Goal: Information Seeking & Learning: Learn about a topic

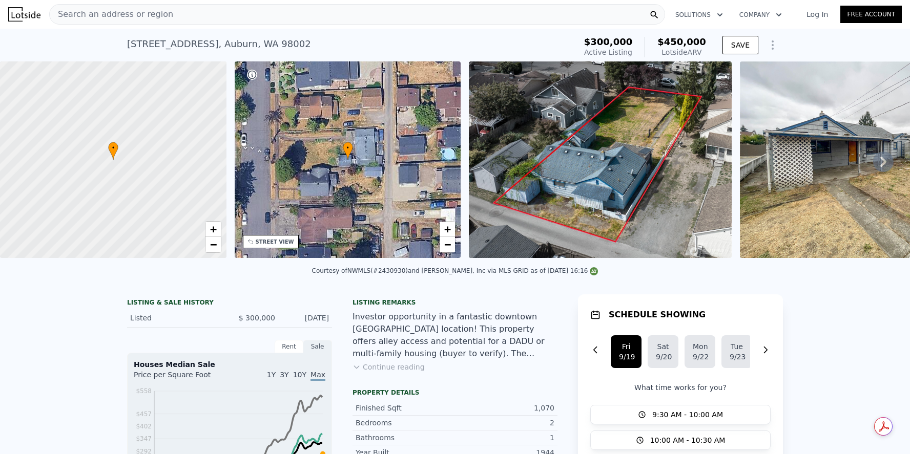
click at [880, 164] on icon at bounding box center [883, 162] width 6 height 10
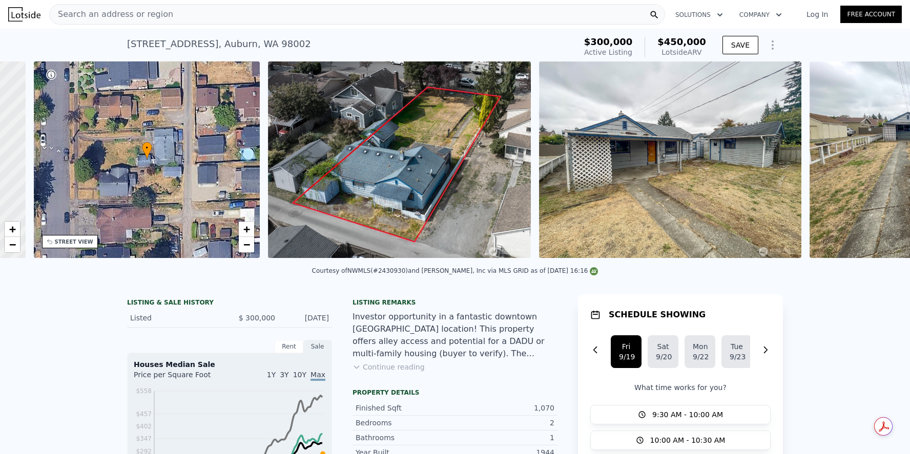
scroll to position [0, 238]
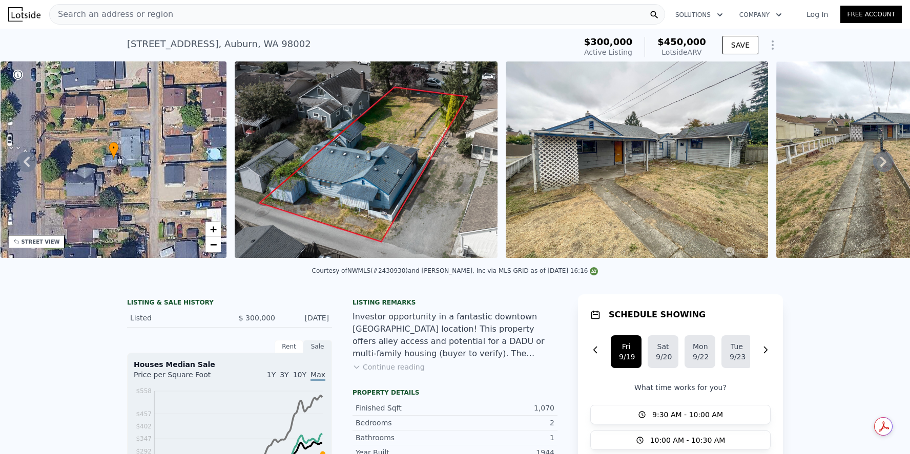
click at [28, 164] on icon at bounding box center [26, 162] width 20 height 20
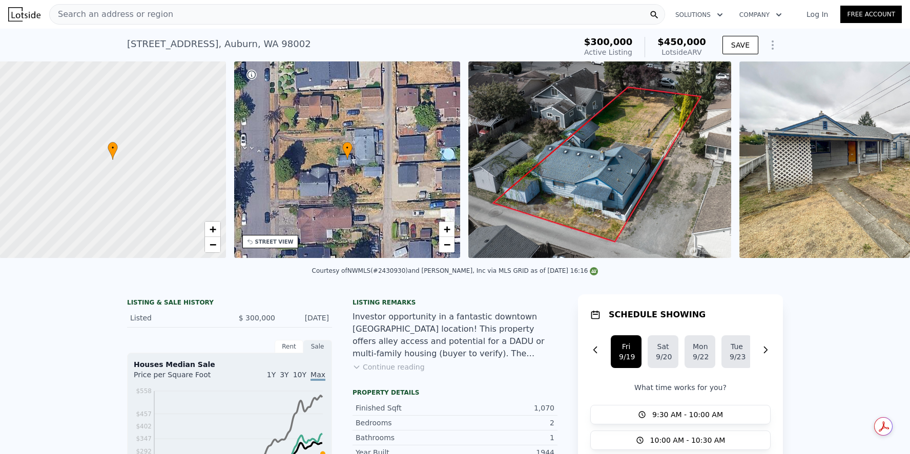
scroll to position [0, 4]
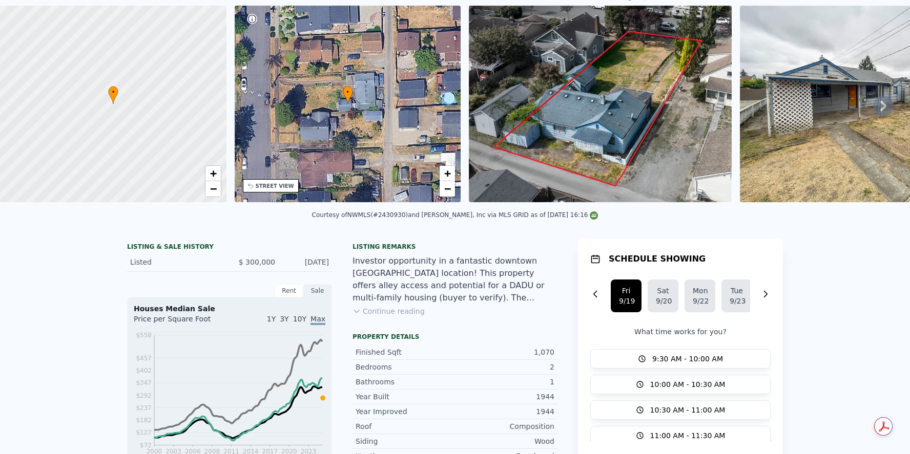
scroll to position [0, 0]
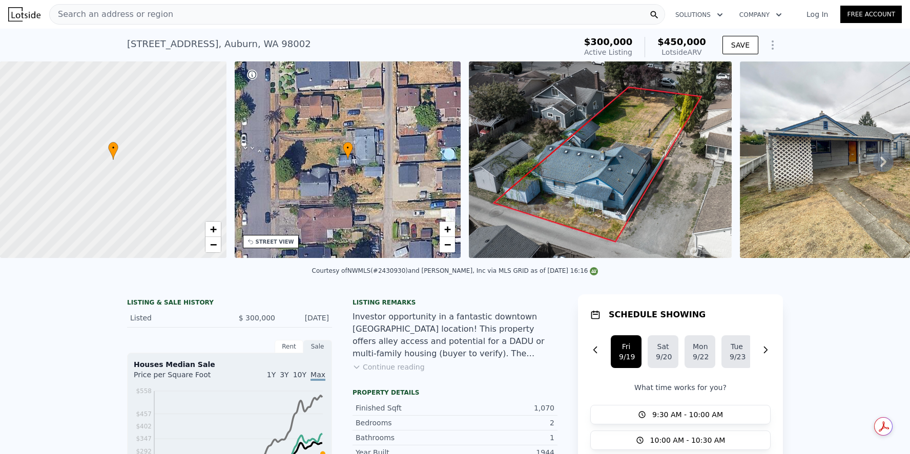
click at [880, 166] on icon at bounding box center [883, 162] width 6 height 10
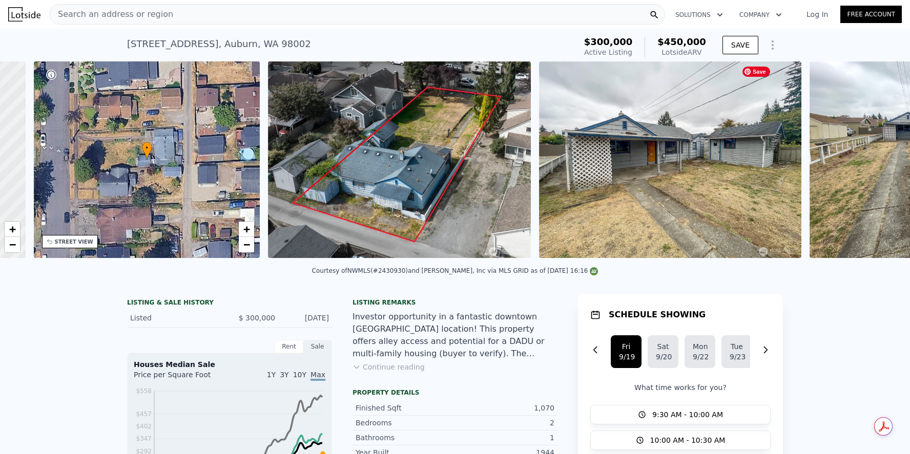
scroll to position [0, 238]
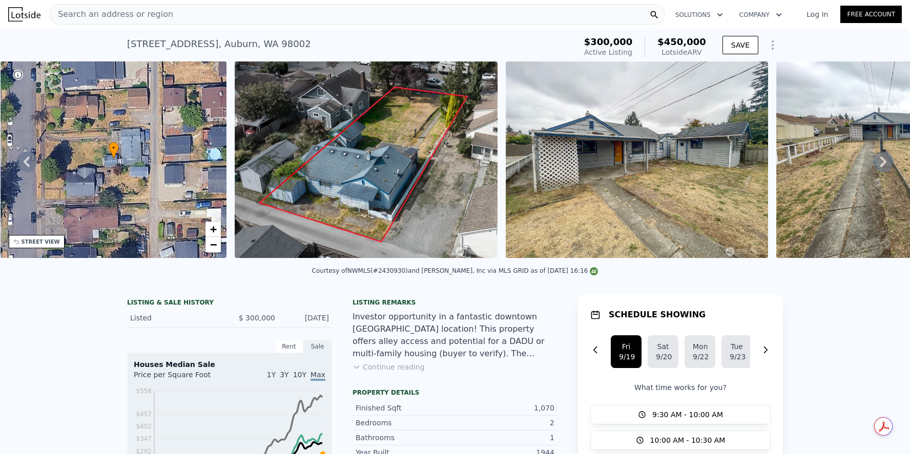
click at [875, 164] on icon at bounding box center [883, 162] width 20 height 20
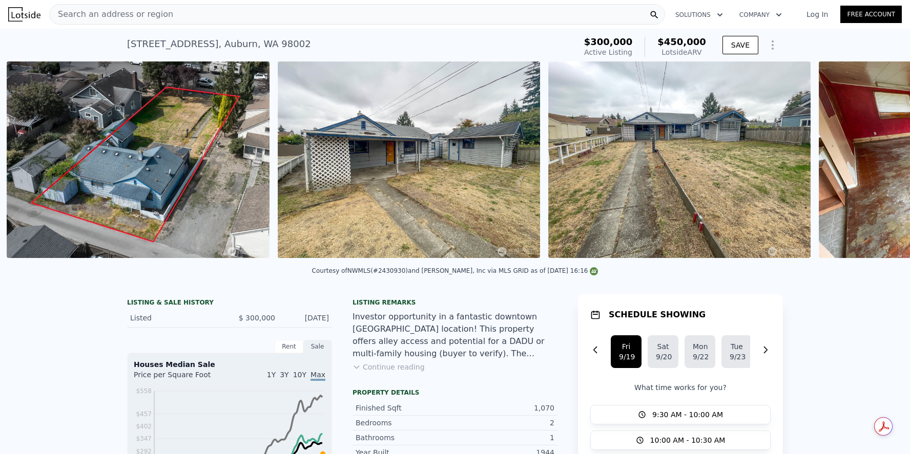
scroll to position [0, 469]
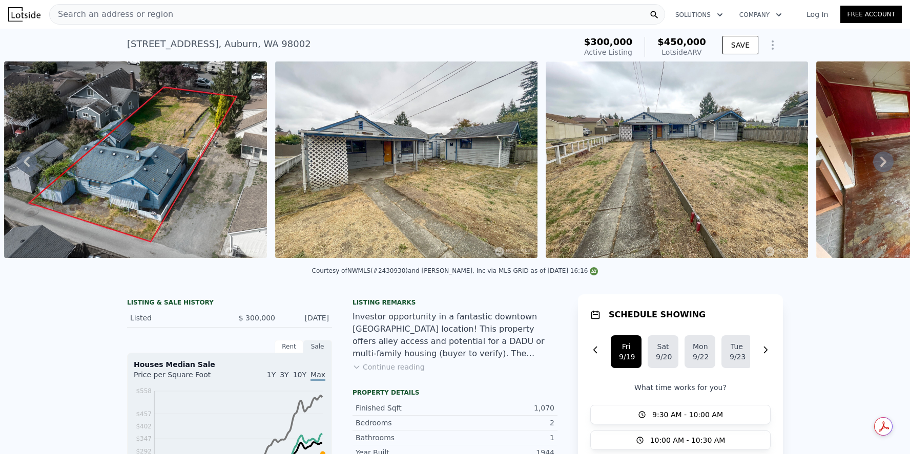
click at [873, 166] on icon at bounding box center [883, 162] width 20 height 20
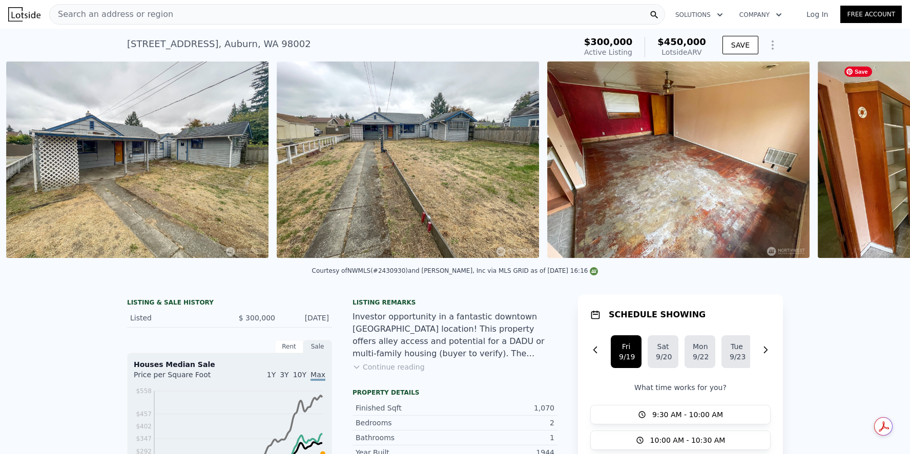
scroll to position [0, 739]
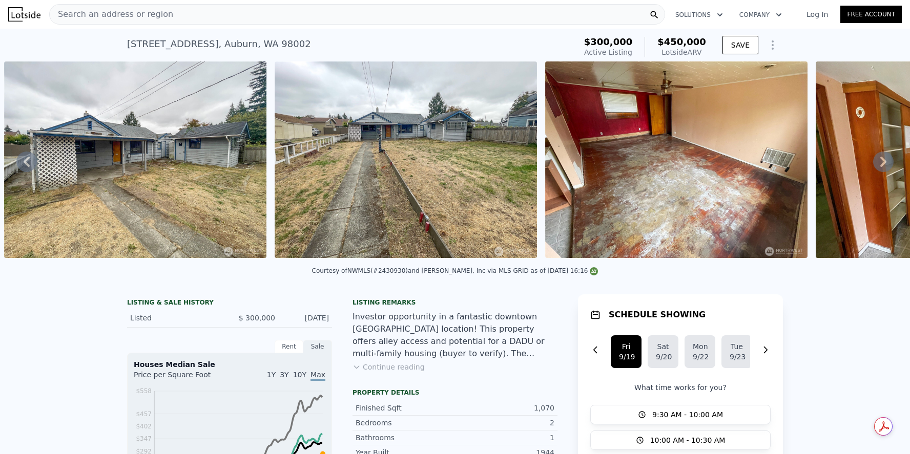
click at [873, 166] on icon at bounding box center [883, 162] width 20 height 20
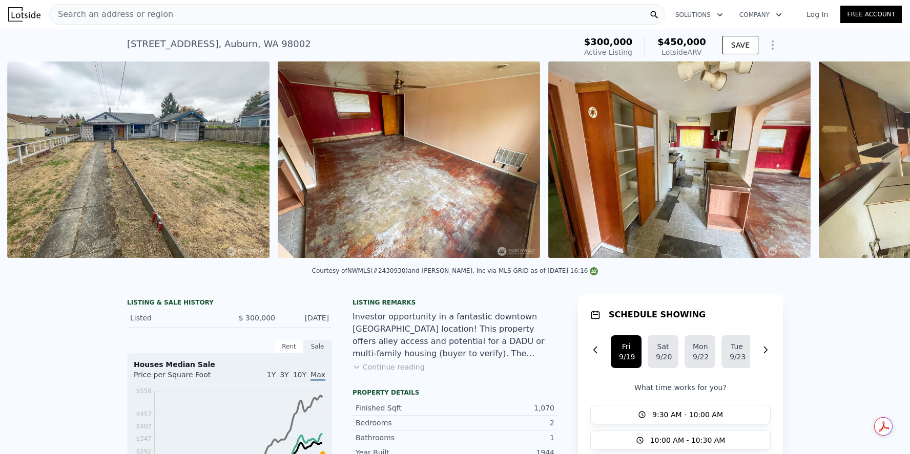
scroll to position [0, 1010]
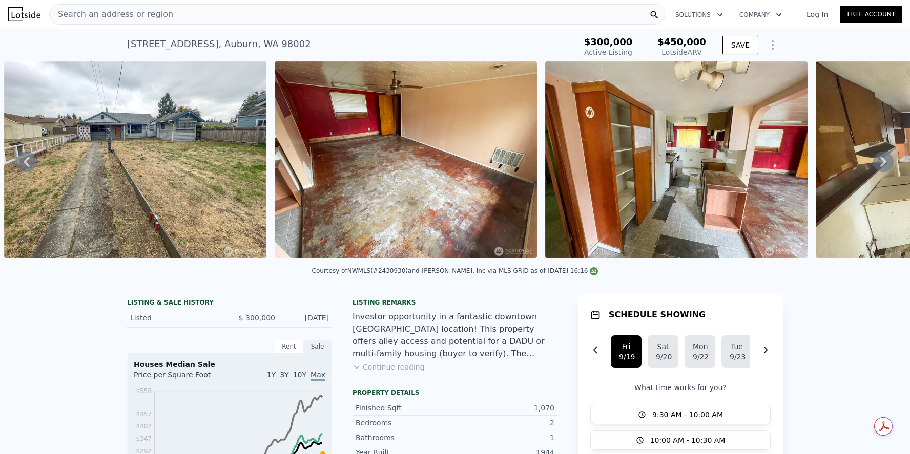
click at [873, 166] on icon at bounding box center [883, 162] width 20 height 20
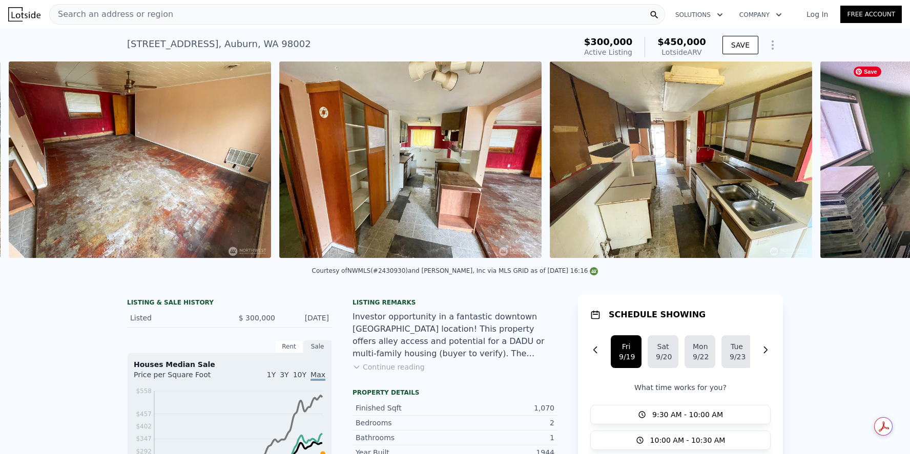
scroll to position [0, 1280]
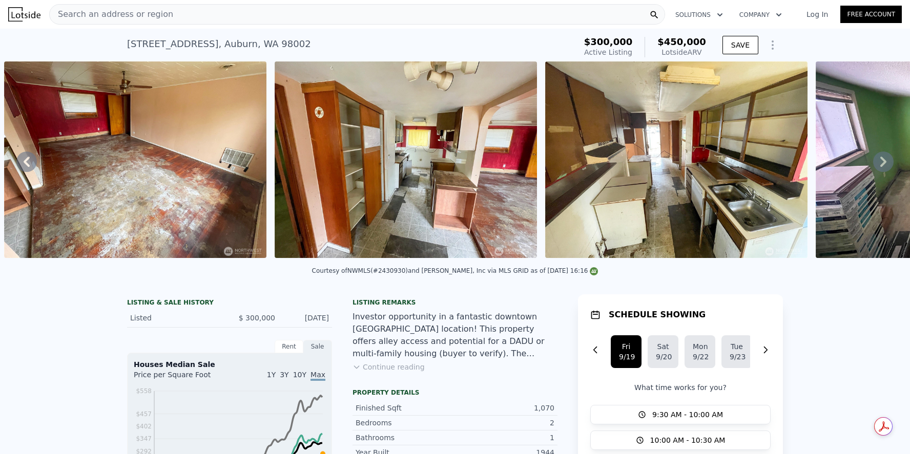
click at [873, 166] on icon at bounding box center [883, 162] width 20 height 20
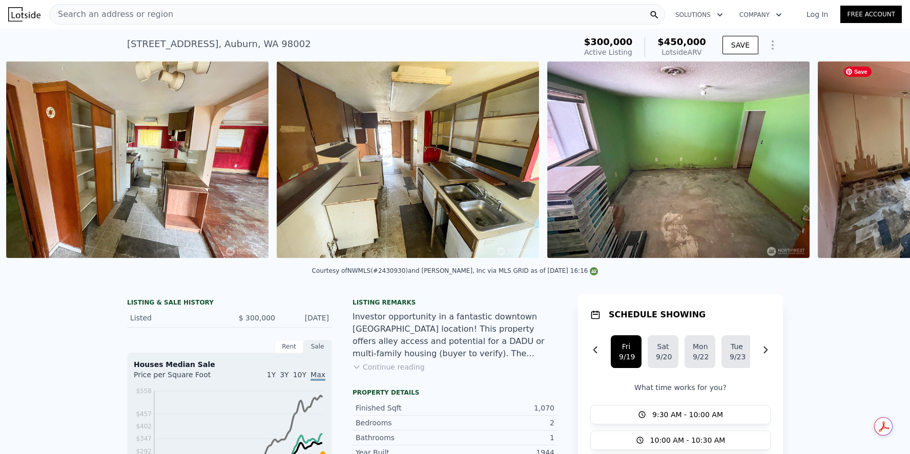
scroll to position [0, 1551]
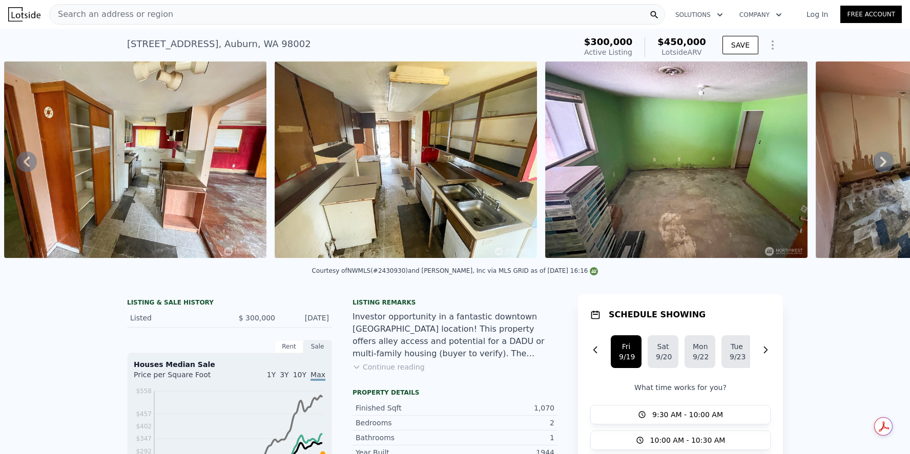
click at [880, 162] on icon at bounding box center [883, 162] width 6 height 10
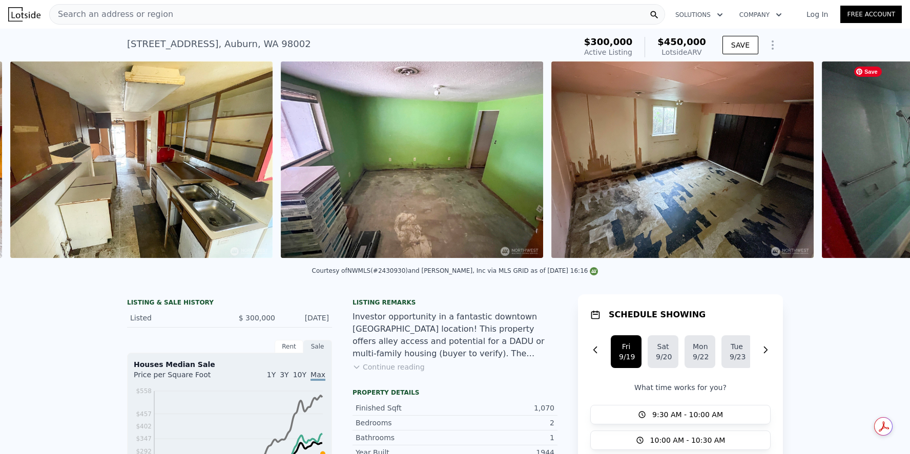
scroll to position [0, 1821]
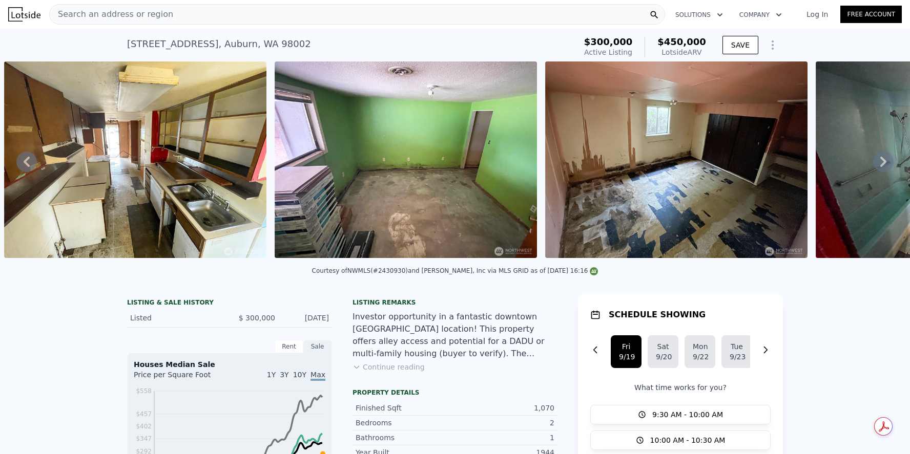
click at [874, 164] on icon at bounding box center [883, 162] width 20 height 20
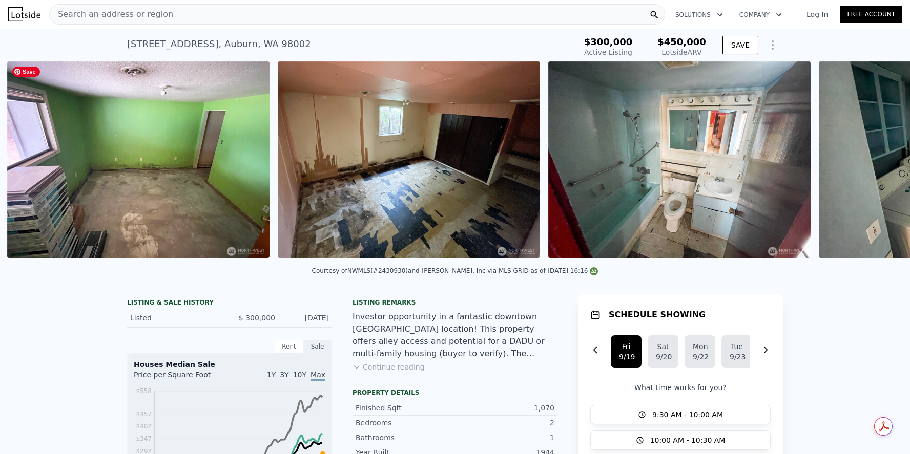
scroll to position [0, 2091]
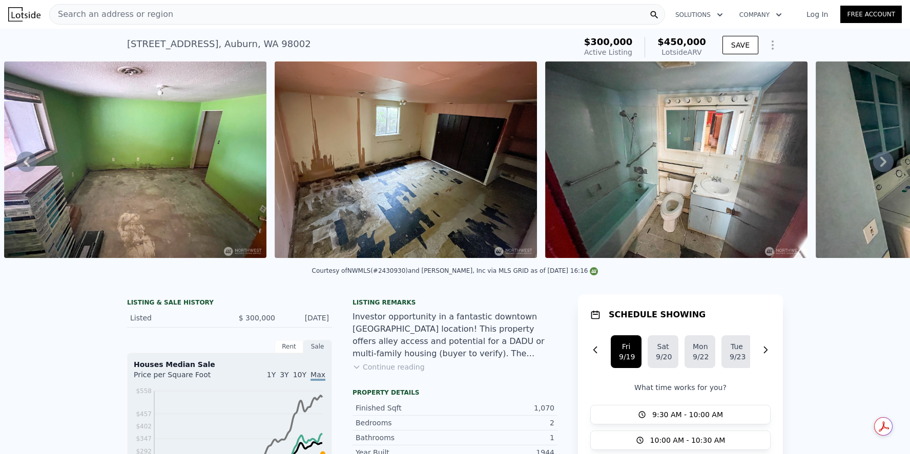
click at [25, 162] on icon at bounding box center [26, 162] width 20 height 20
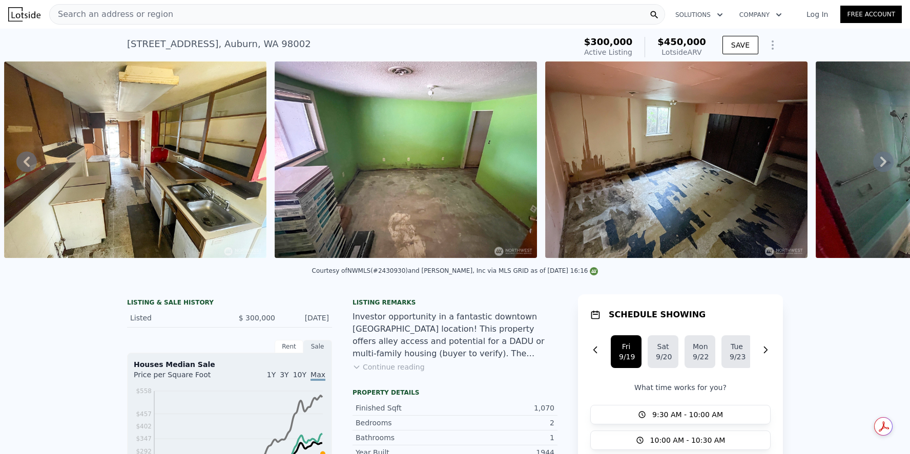
click at [25, 164] on icon at bounding box center [27, 162] width 6 height 10
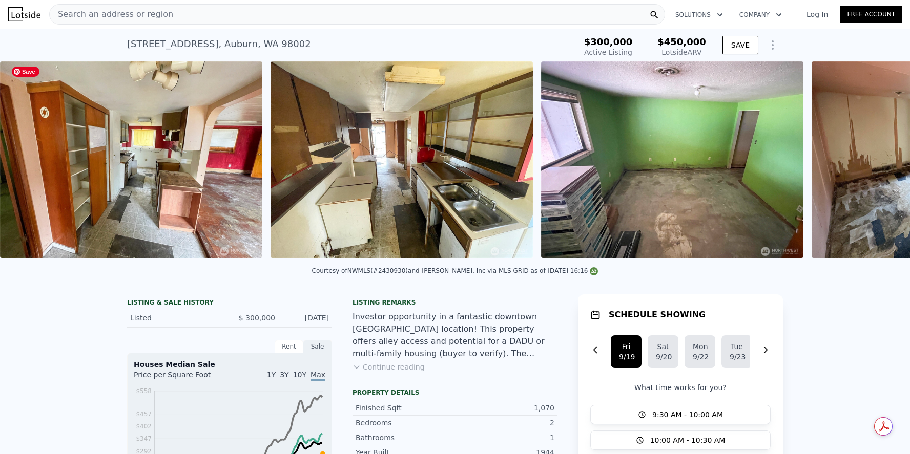
scroll to position [0, 1551]
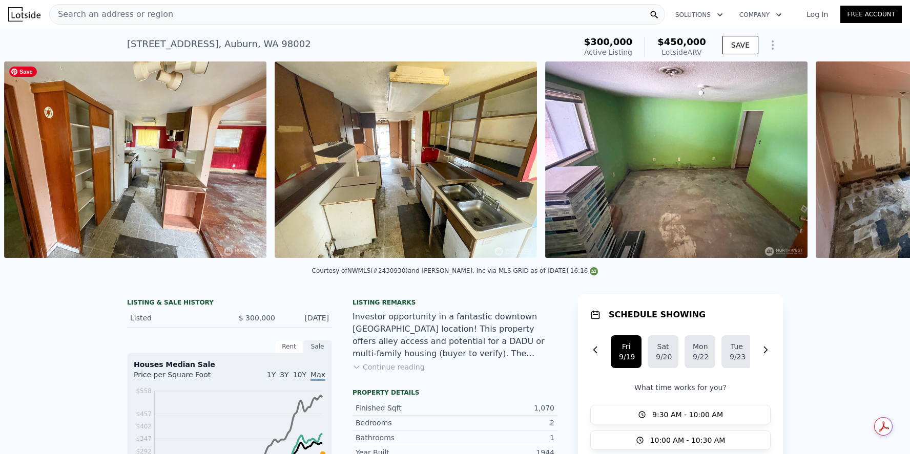
click at [25, 164] on img at bounding box center [135, 159] width 262 height 197
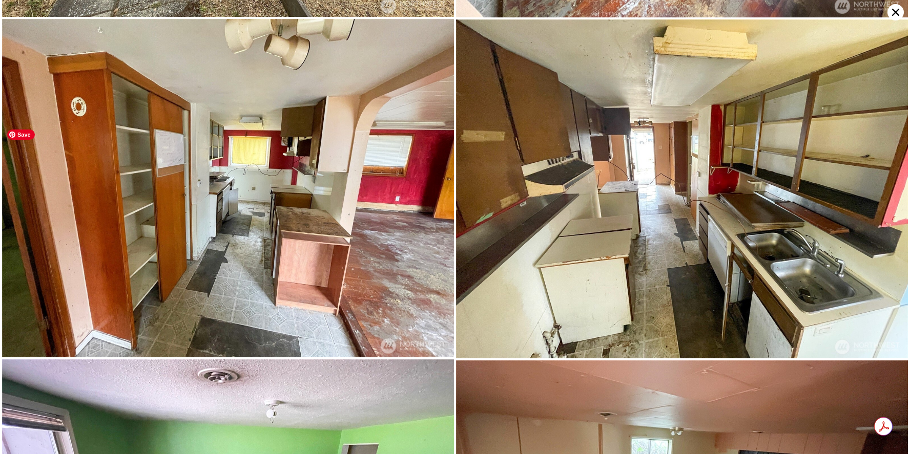
scroll to position [675, 0]
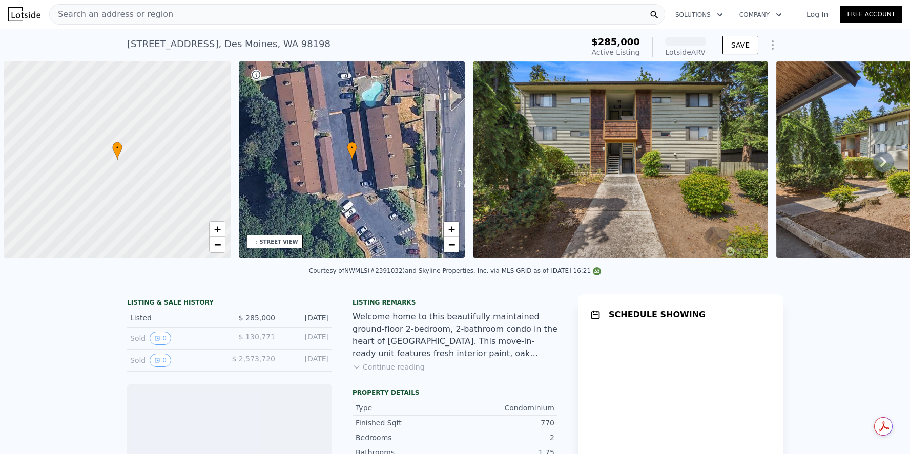
scroll to position [0, 4]
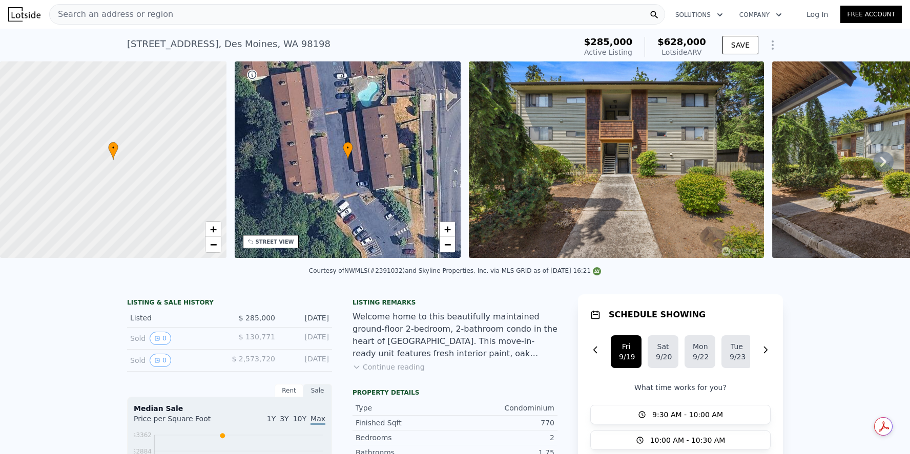
click at [310, 252] on div "• + −" at bounding box center [348, 159] width 226 height 197
click at [875, 165] on icon at bounding box center [883, 162] width 20 height 20
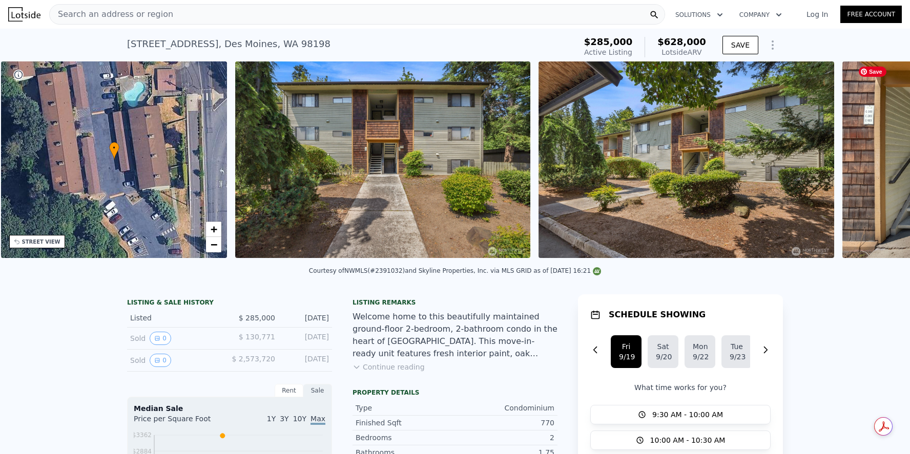
scroll to position [0, 238]
click at [880, 164] on icon at bounding box center [883, 162] width 6 height 10
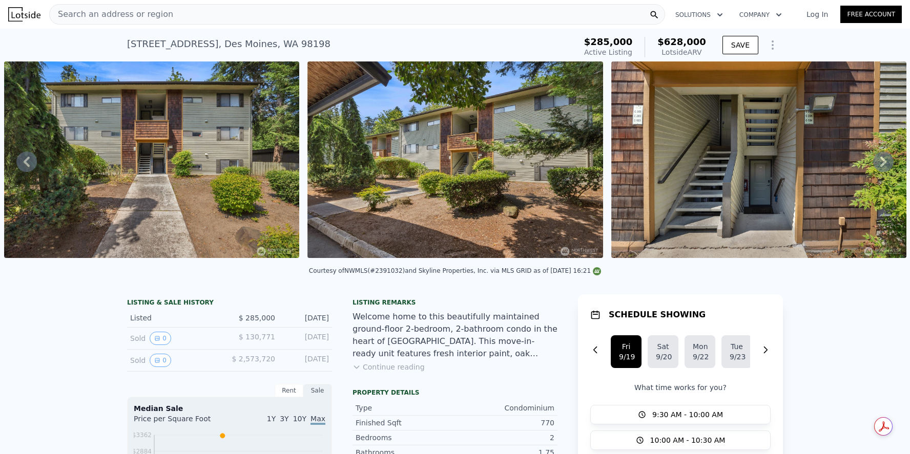
click at [880, 164] on icon at bounding box center [883, 162] width 6 height 10
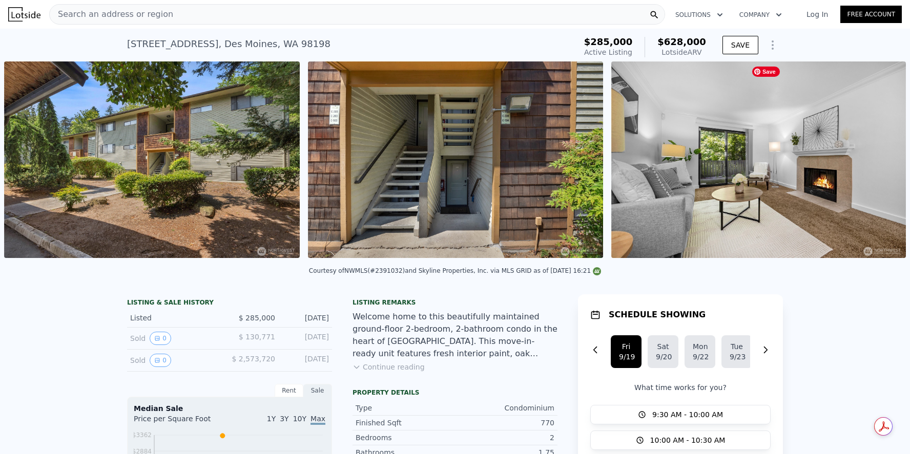
scroll to position [0, 772]
click at [880, 164] on icon at bounding box center [883, 162] width 6 height 10
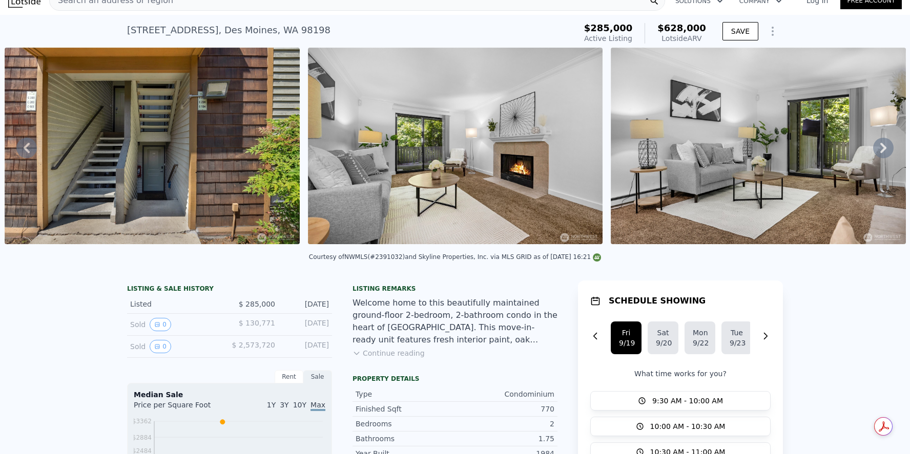
scroll to position [0, 0]
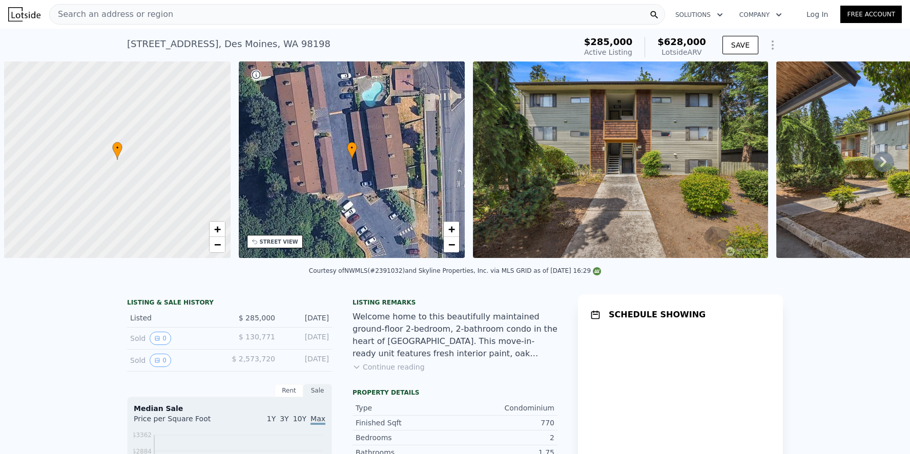
scroll to position [0, 4]
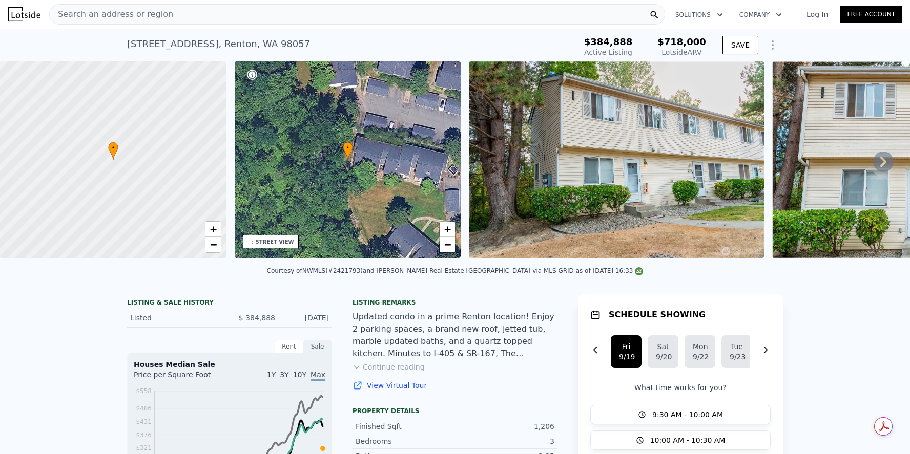
click at [880, 165] on icon at bounding box center [883, 162] width 6 height 10
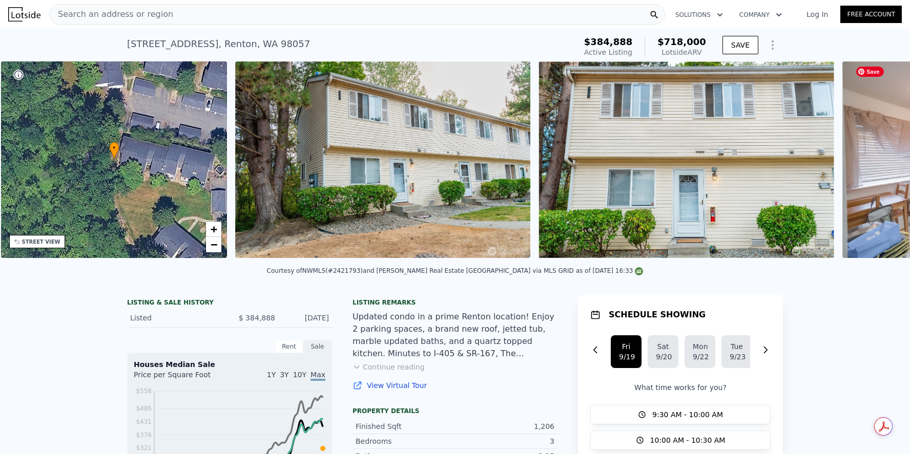
scroll to position [0, 238]
click at [877, 160] on icon at bounding box center [883, 162] width 20 height 20
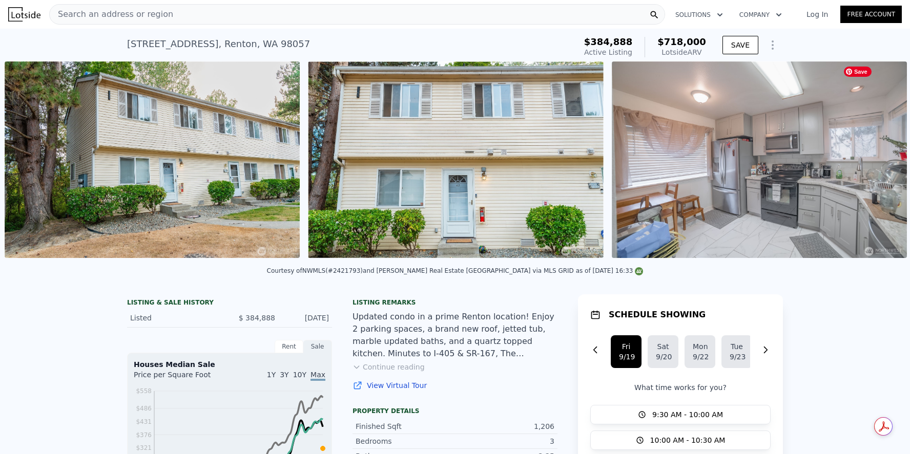
scroll to position [0, 469]
click at [880, 167] on icon at bounding box center [883, 162] width 6 height 10
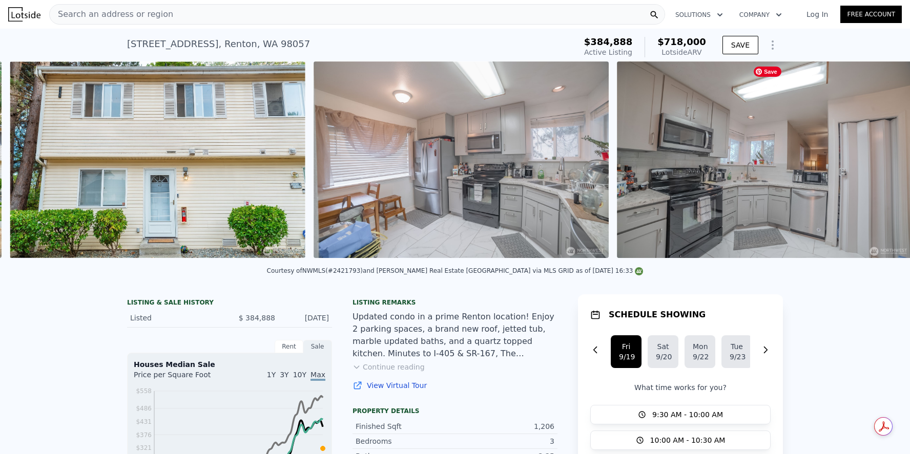
scroll to position [0, 772]
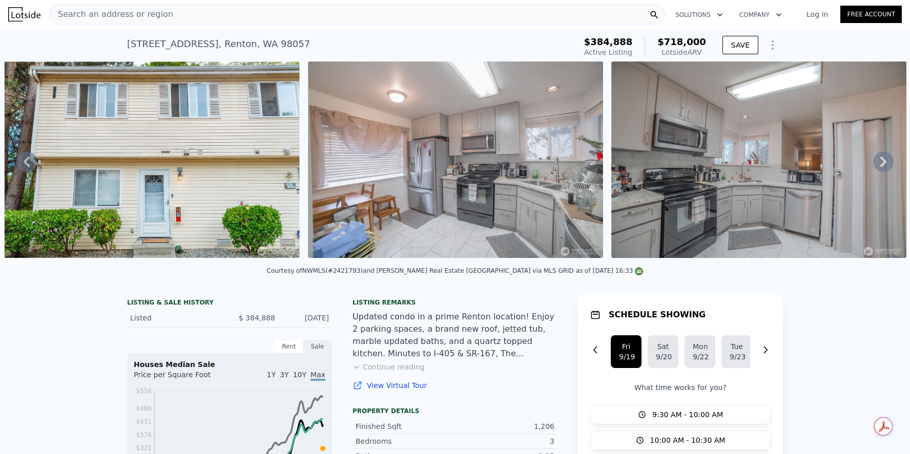
click at [26, 164] on icon at bounding box center [27, 162] width 6 height 10
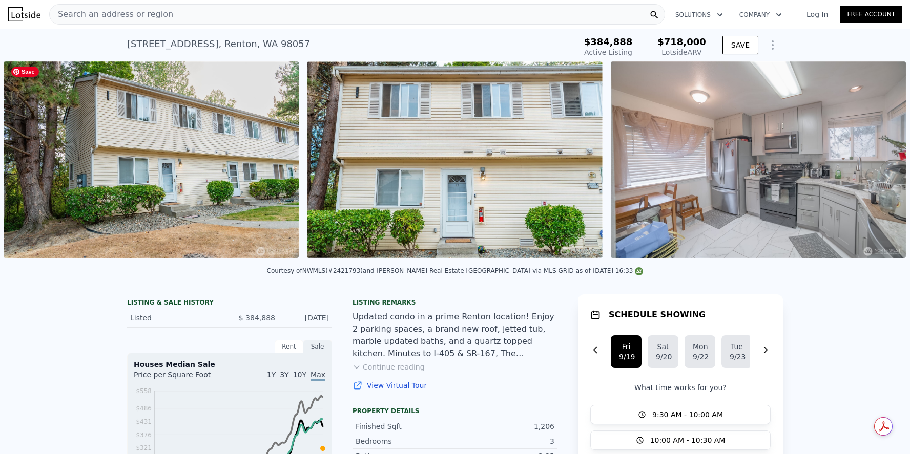
scroll to position [0, 469]
click at [29, 164] on icon at bounding box center [26, 162] width 20 height 20
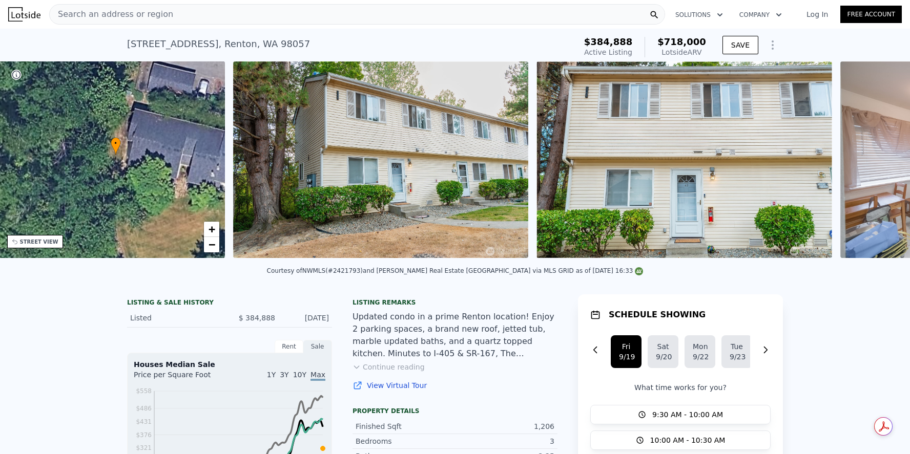
scroll to position [0, 238]
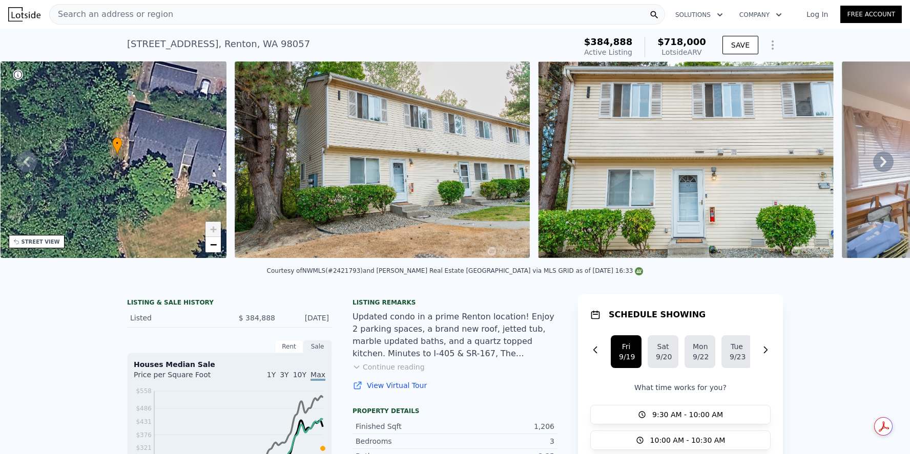
click at [27, 167] on icon at bounding box center [27, 162] width 6 height 10
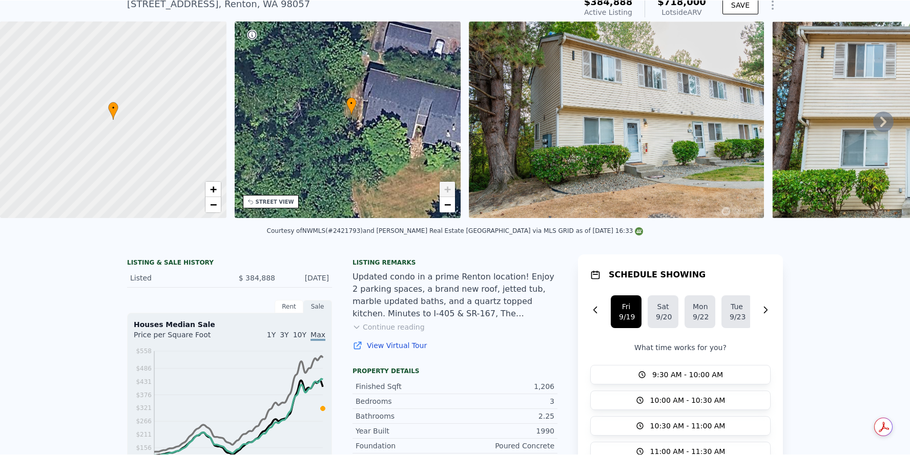
scroll to position [0, 0]
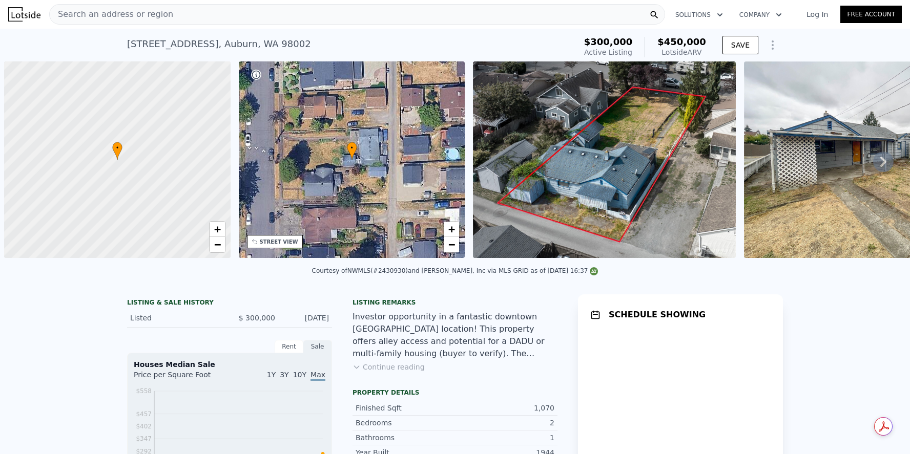
scroll to position [0, 4]
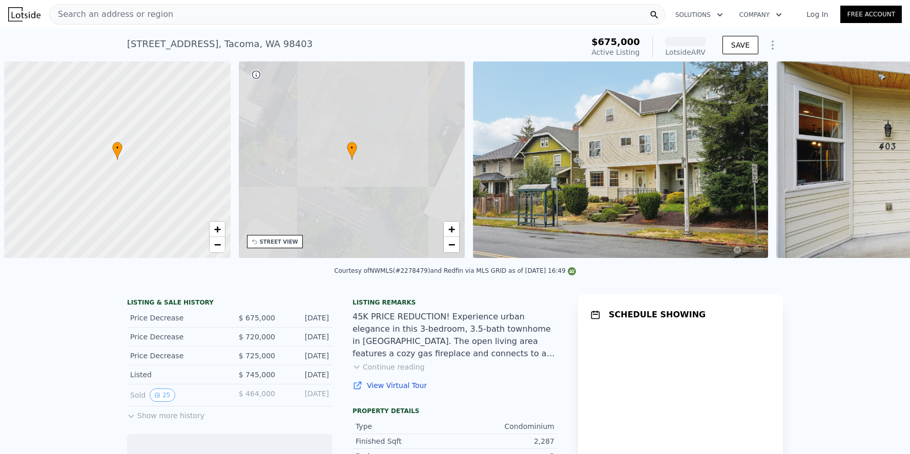
scroll to position [0, 4]
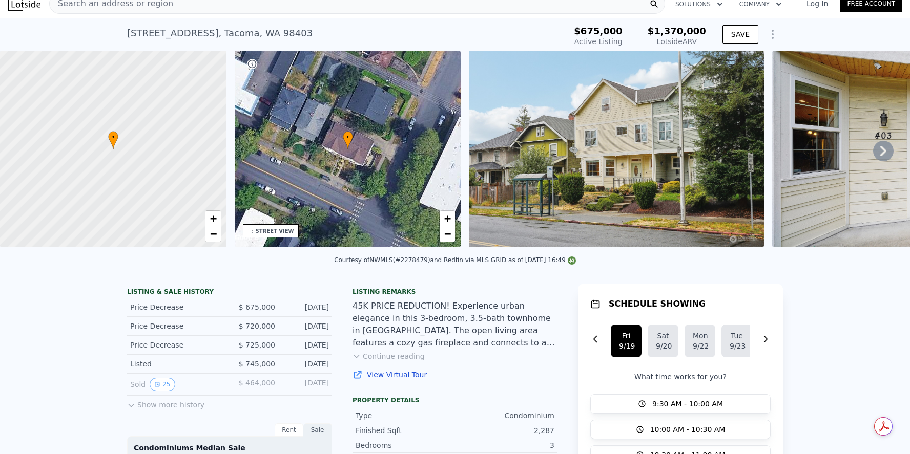
scroll to position [0, 0]
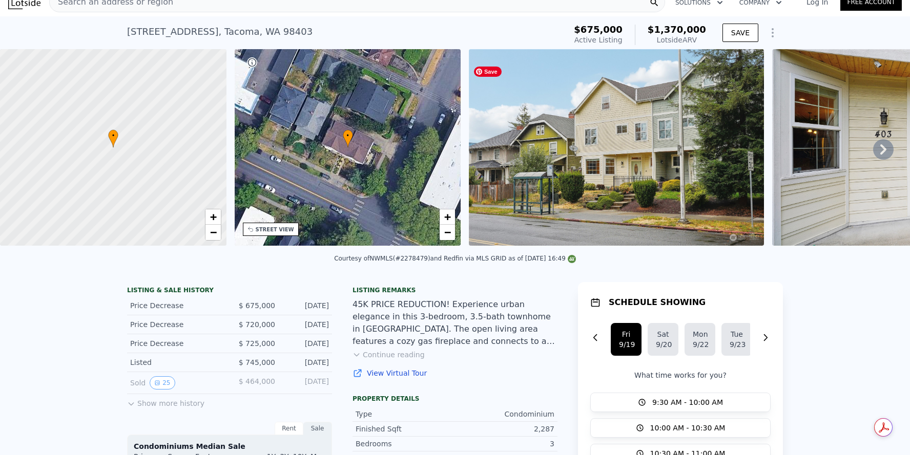
scroll to position [11, 0]
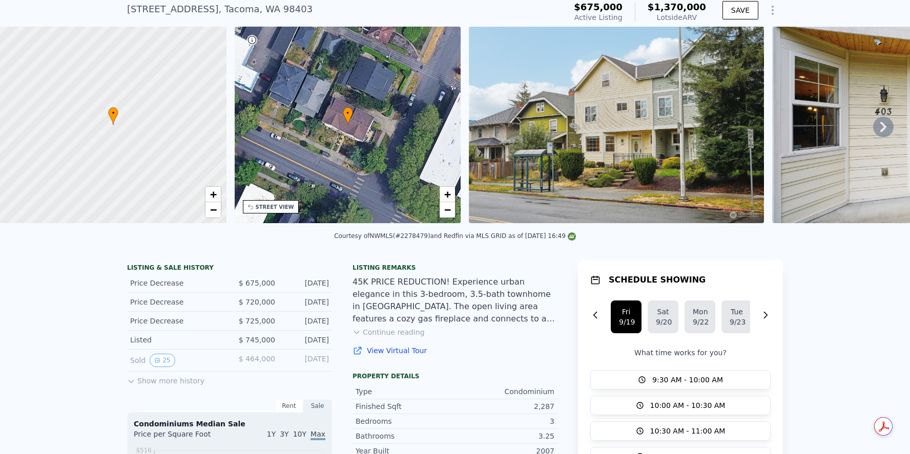
scroll to position [0, 0]
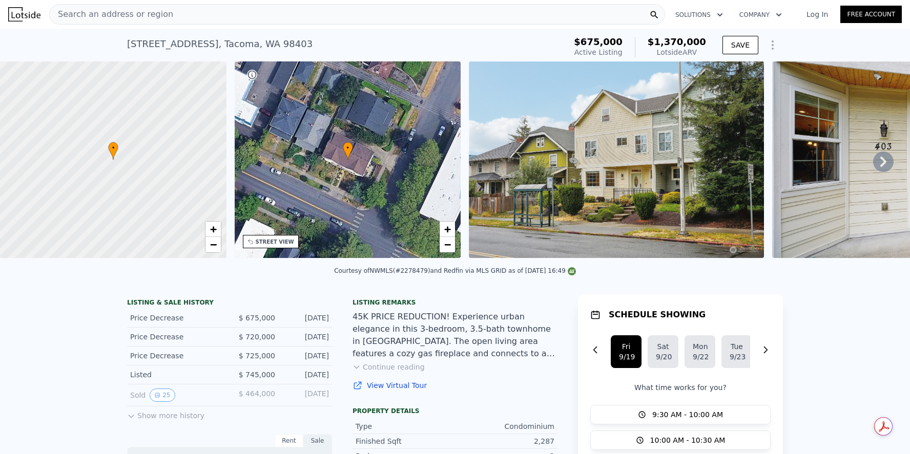
click at [873, 165] on icon at bounding box center [883, 162] width 20 height 20
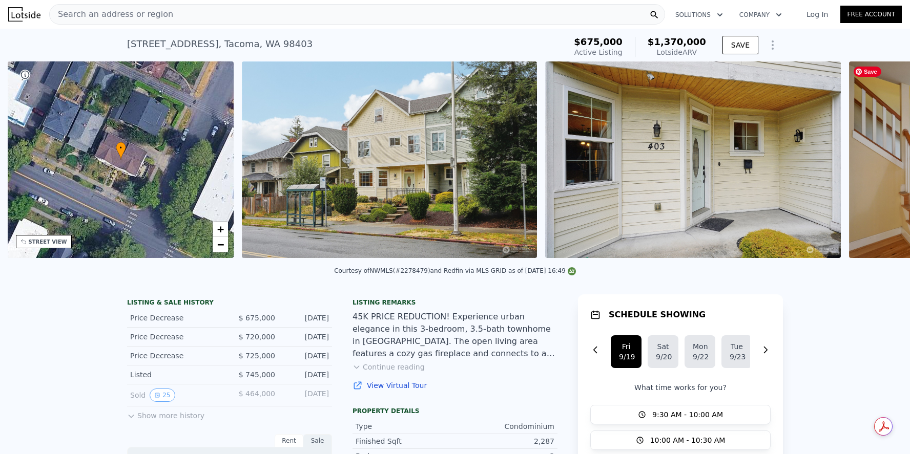
scroll to position [0, 238]
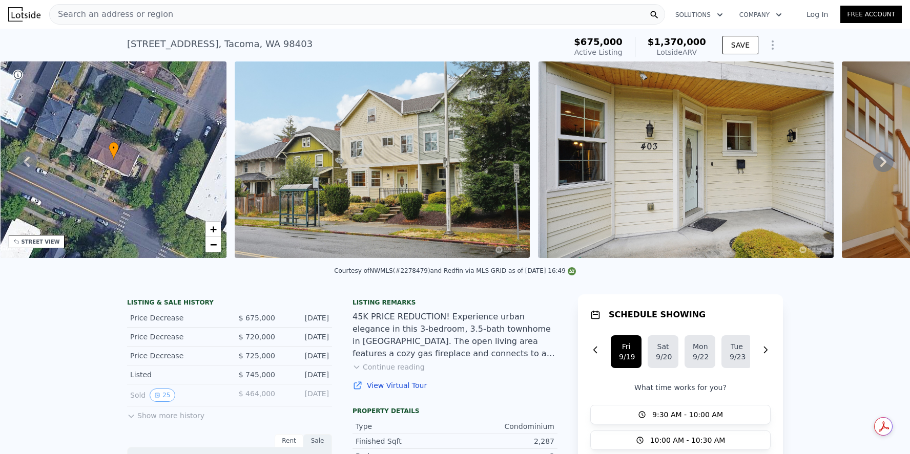
click at [873, 164] on icon at bounding box center [883, 162] width 20 height 20
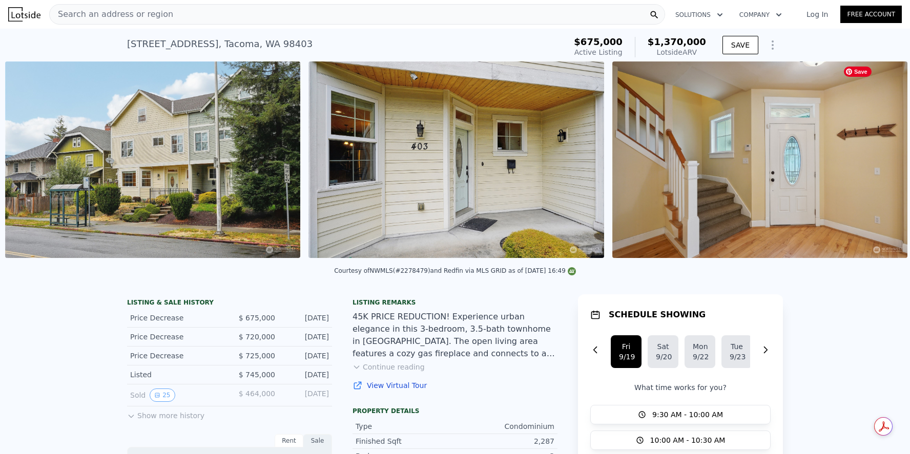
scroll to position [0, 469]
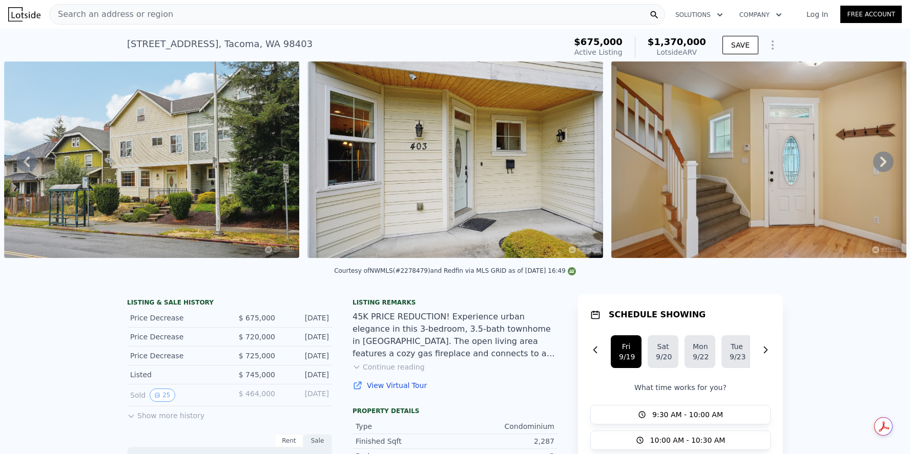
click at [873, 164] on icon at bounding box center [883, 162] width 20 height 20
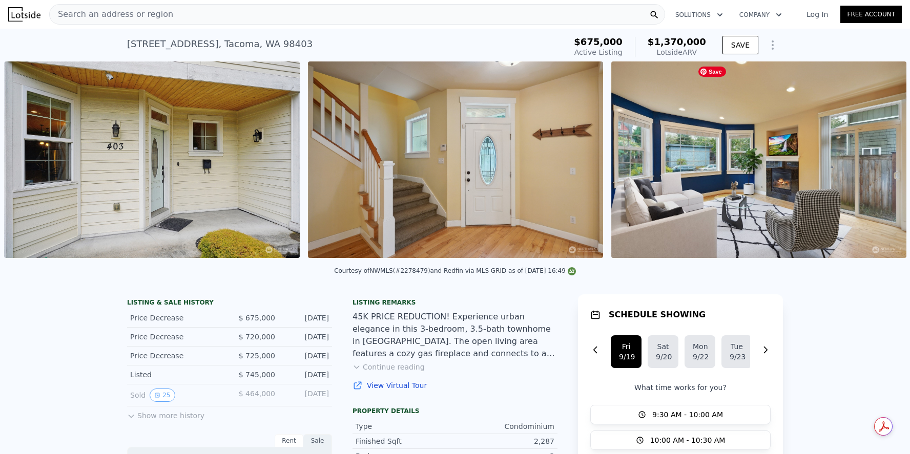
scroll to position [0, 772]
click at [873, 164] on icon at bounding box center [883, 162] width 20 height 20
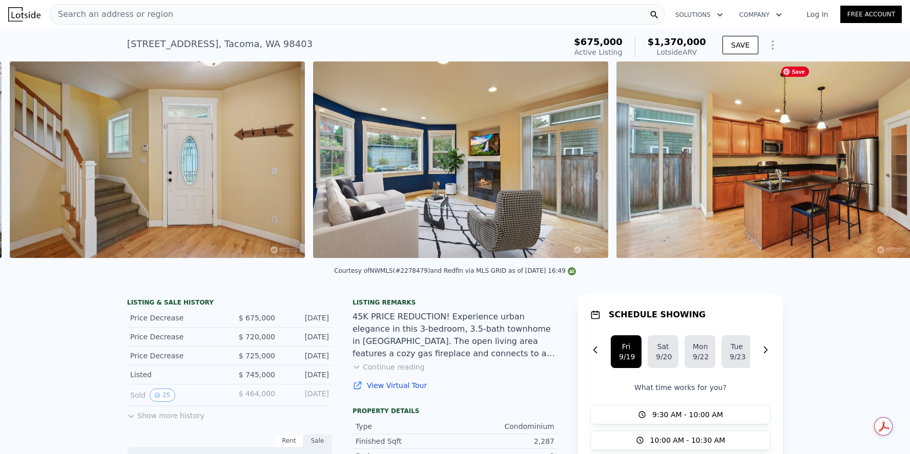
scroll to position [0, 1075]
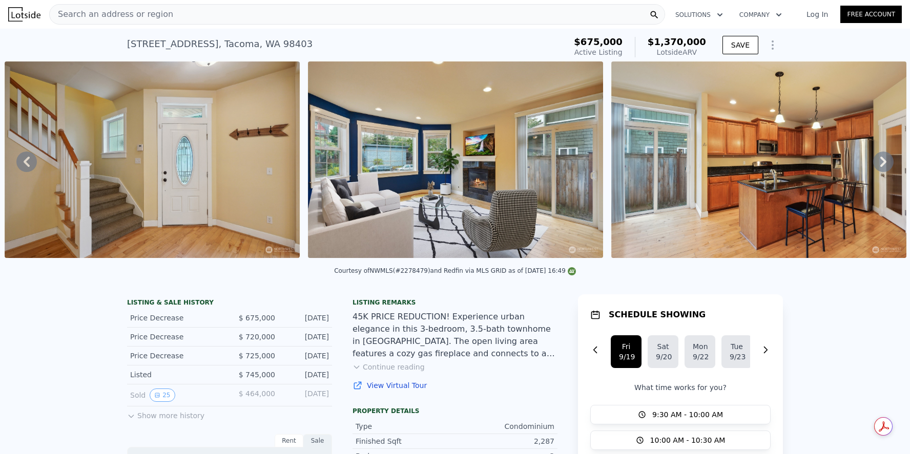
click at [880, 163] on icon at bounding box center [883, 162] width 6 height 10
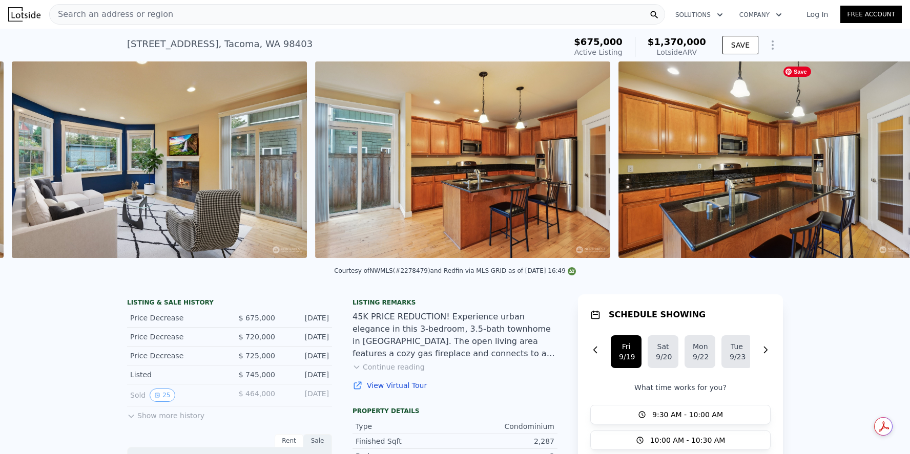
scroll to position [0, 1378]
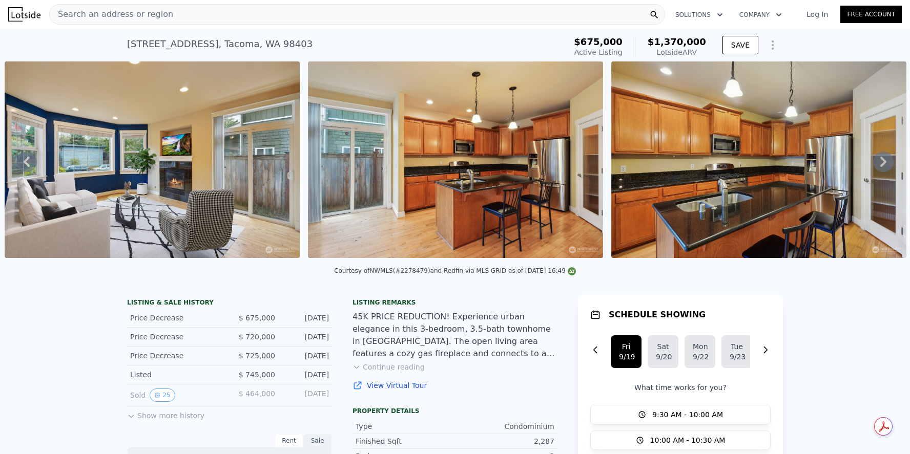
click at [874, 164] on icon at bounding box center [883, 162] width 20 height 20
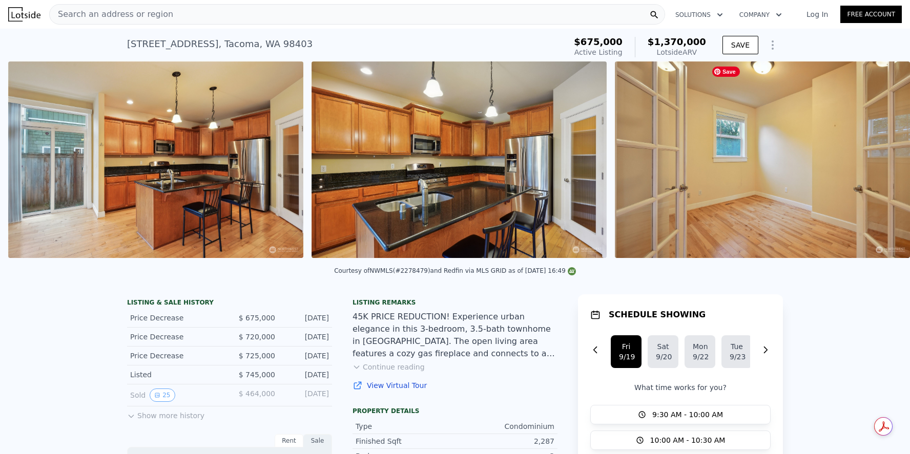
scroll to position [0, 1682]
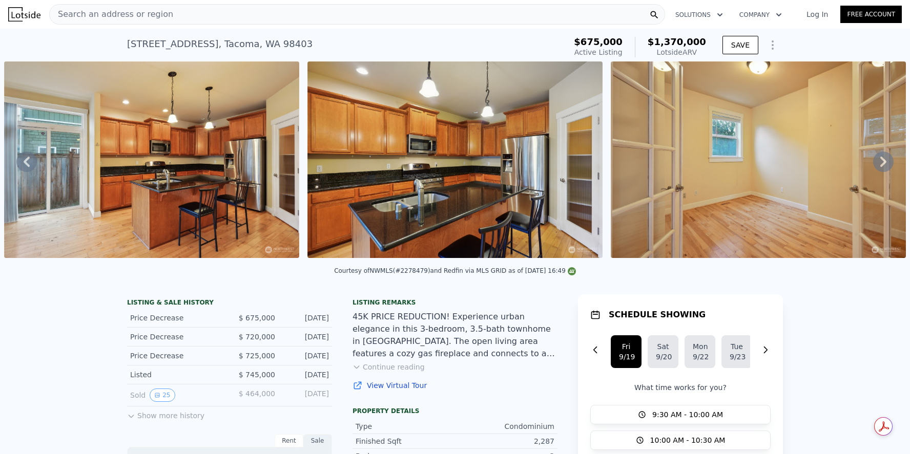
click at [874, 164] on icon at bounding box center [883, 162] width 20 height 20
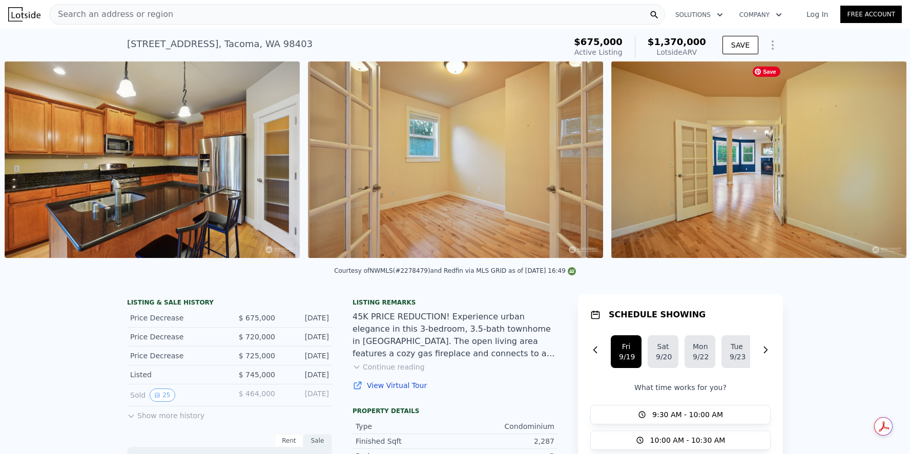
scroll to position [0, 1985]
click at [874, 164] on img at bounding box center [757, 159] width 295 height 197
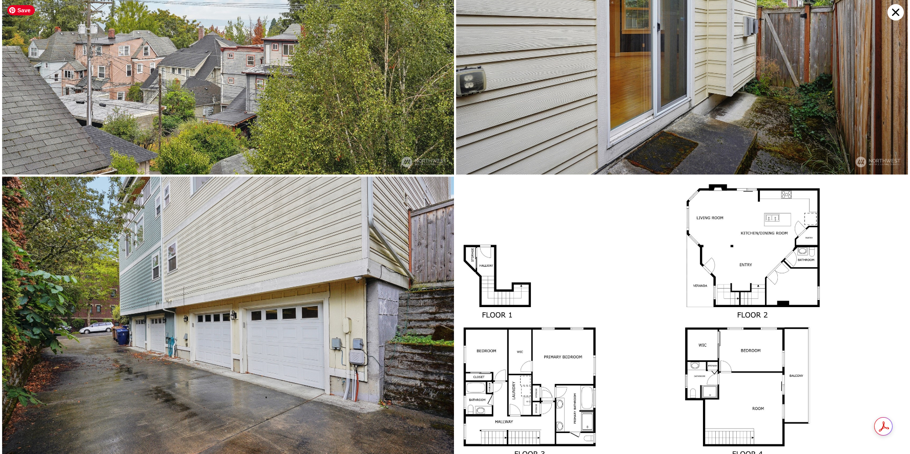
scroll to position [4069, 0]
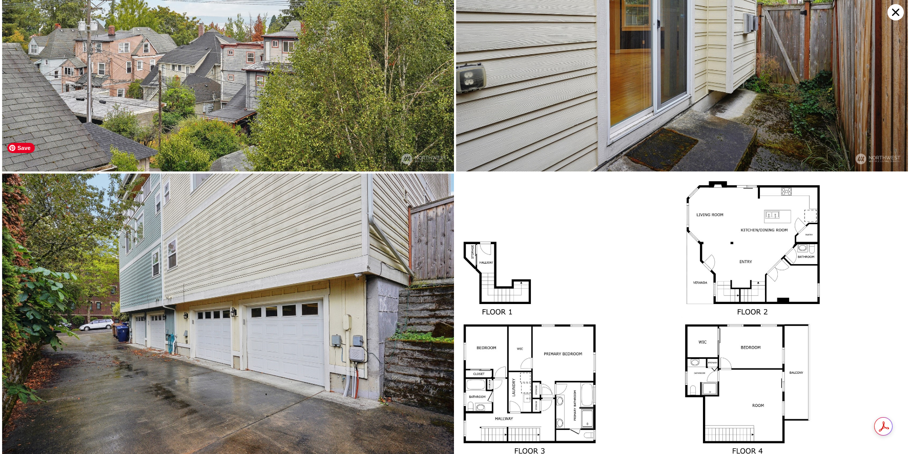
click at [100, 174] on img at bounding box center [228, 324] width 452 height 301
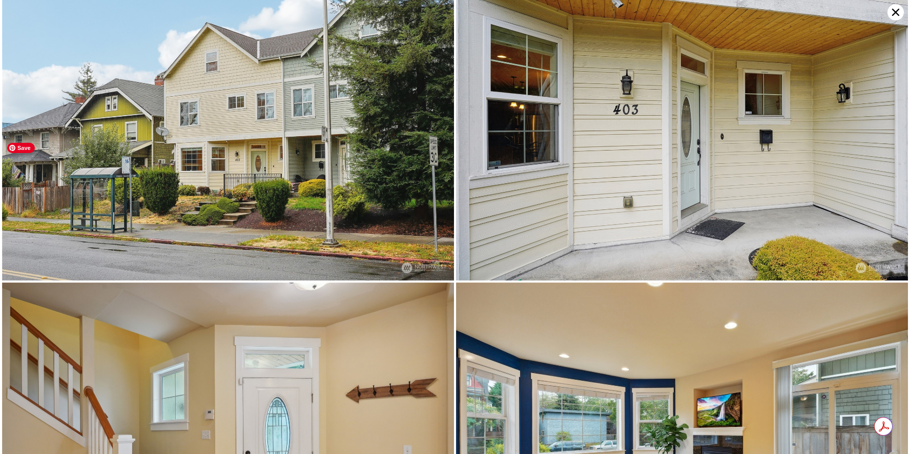
scroll to position [0, 0]
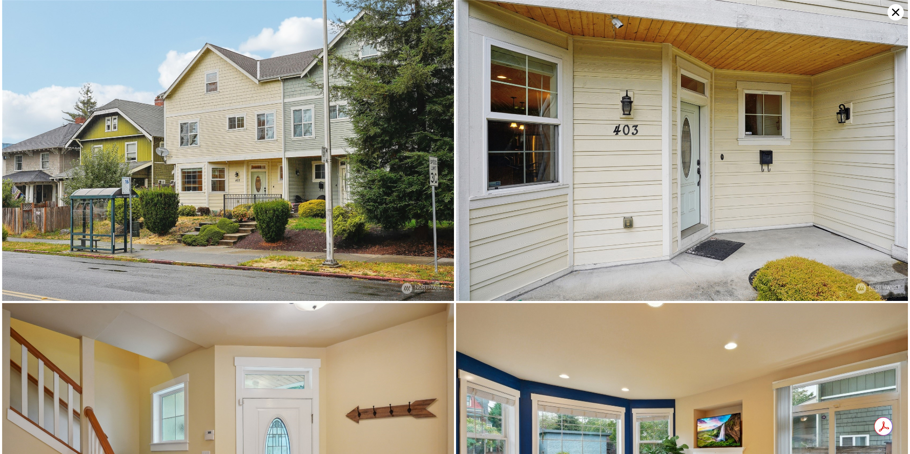
click at [894, 11] on icon at bounding box center [895, 12] width 7 height 7
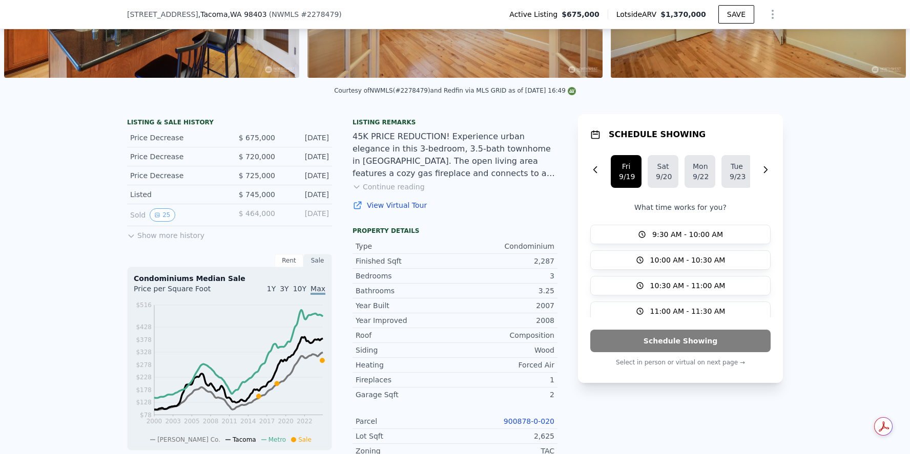
scroll to position [185, 0]
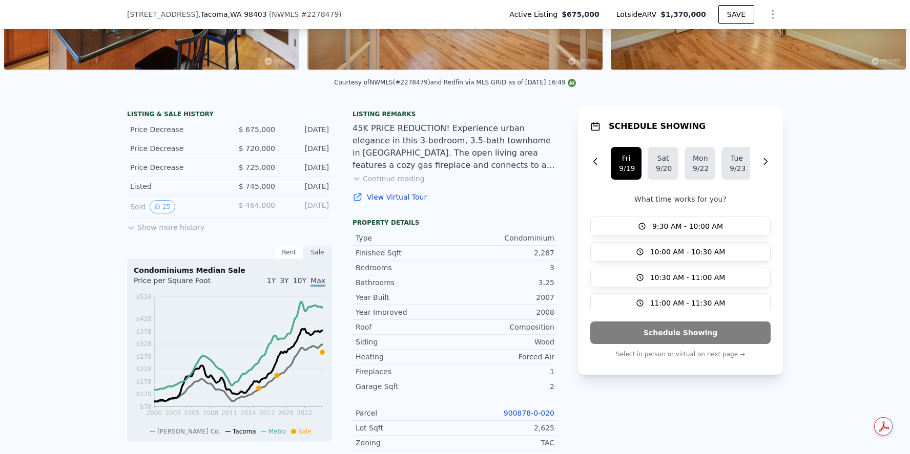
click at [72, 340] on div "LISTING & SALE HISTORY Price Decrease $ 675,000 Jul 6, 2025 Price Decrease $ 72…" at bounding box center [455, 380] width 910 height 565
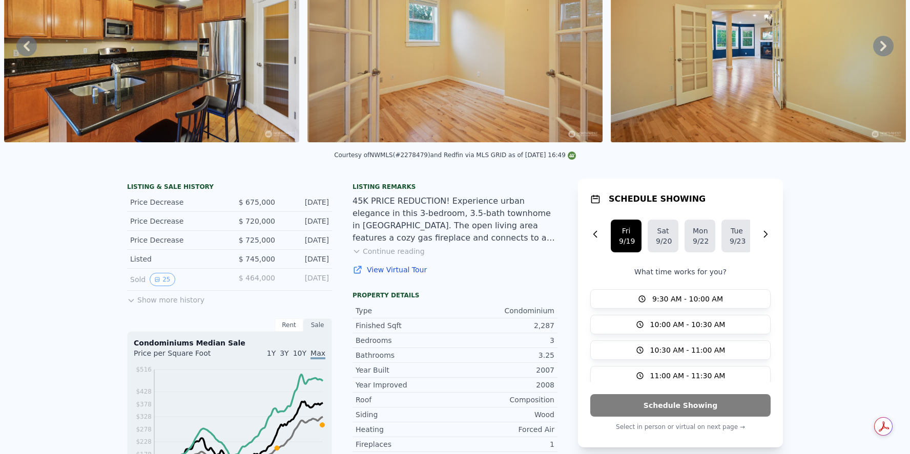
scroll to position [0, 0]
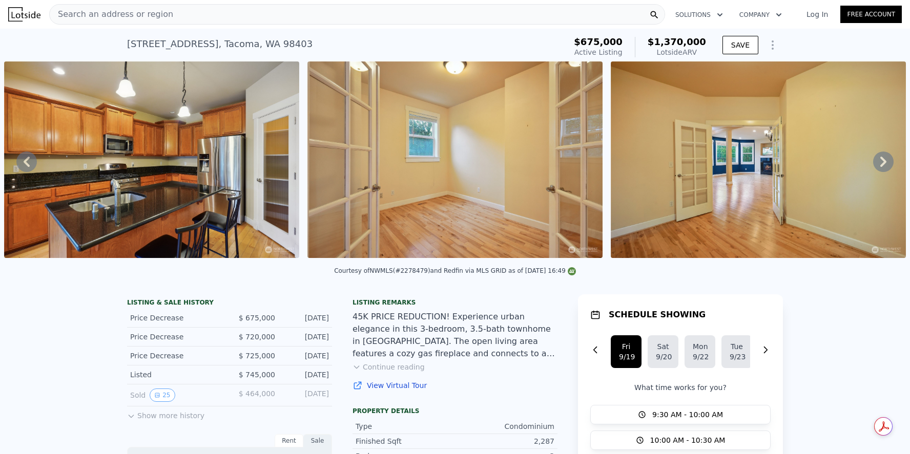
click at [32, 166] on icon at bounding box center [26, 162] width 20 height 20
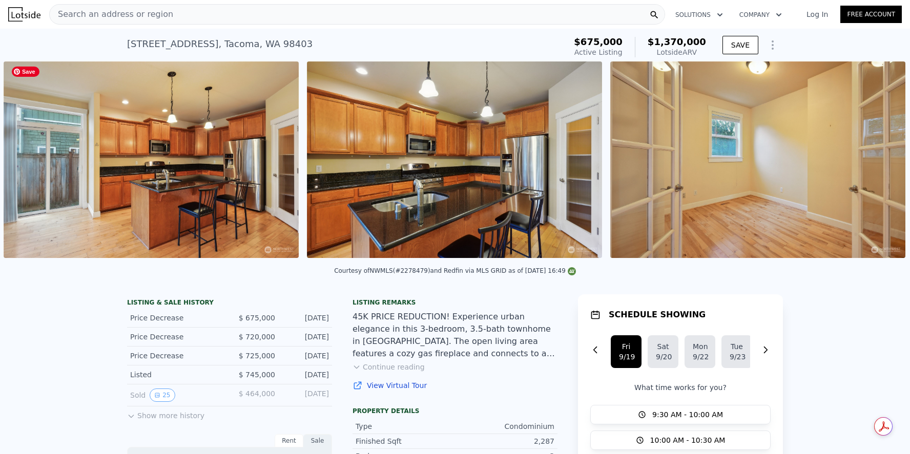
scroll to position [0, 1682]
click at [27, 166] on icon at bounding box center [27, 162] width 6 height 10
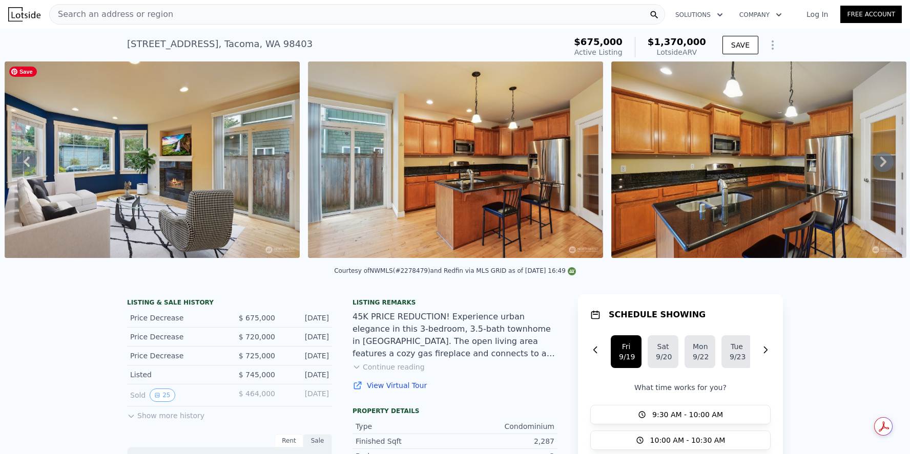
click at [27, 166] on icon at bounding box center [27, 162] width 6 height 10
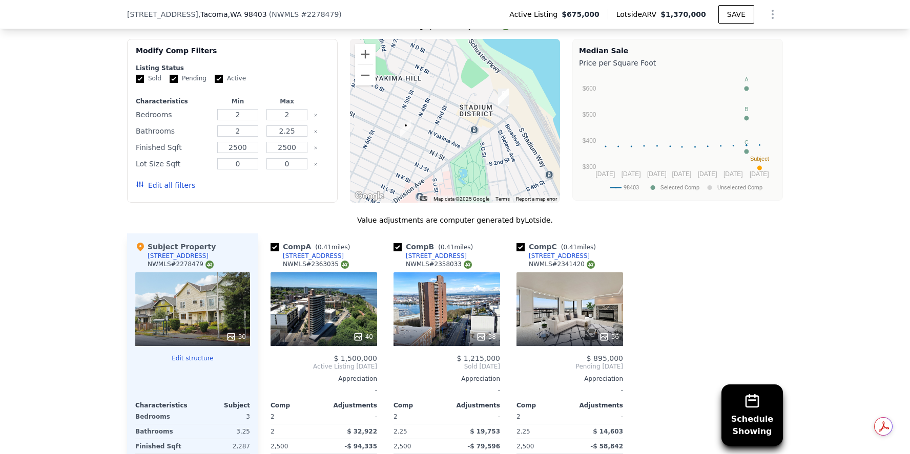
scroll to position [934, 0]
